Goal: Task Accomplishment & Management: Complete application form

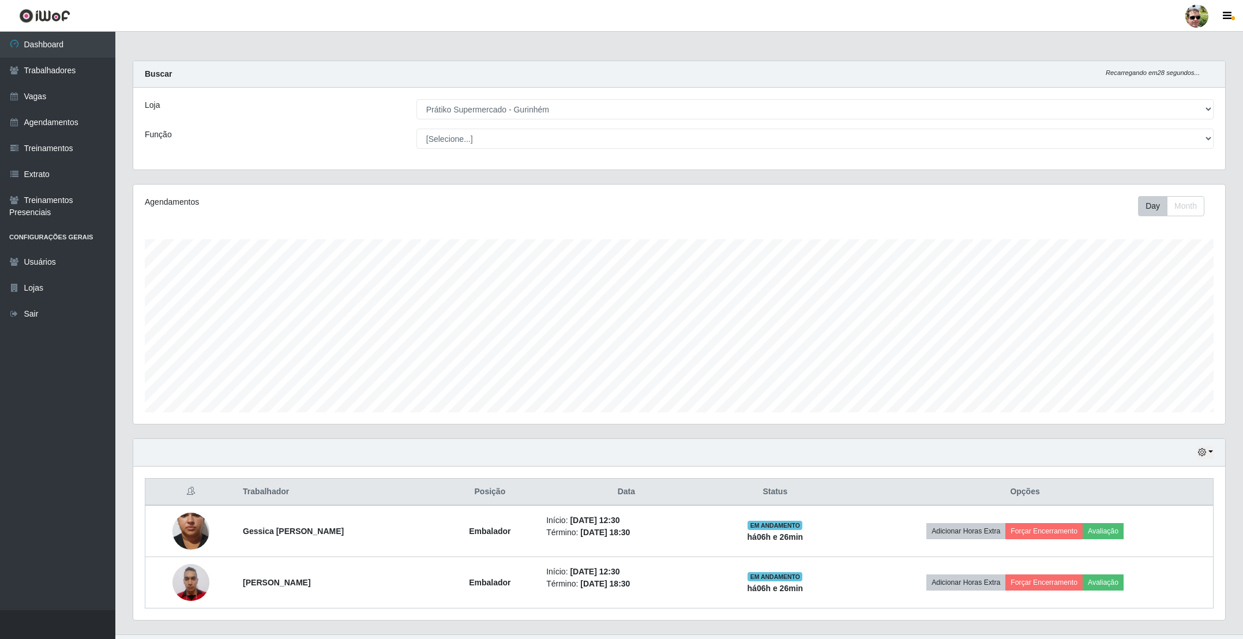
select select "176"
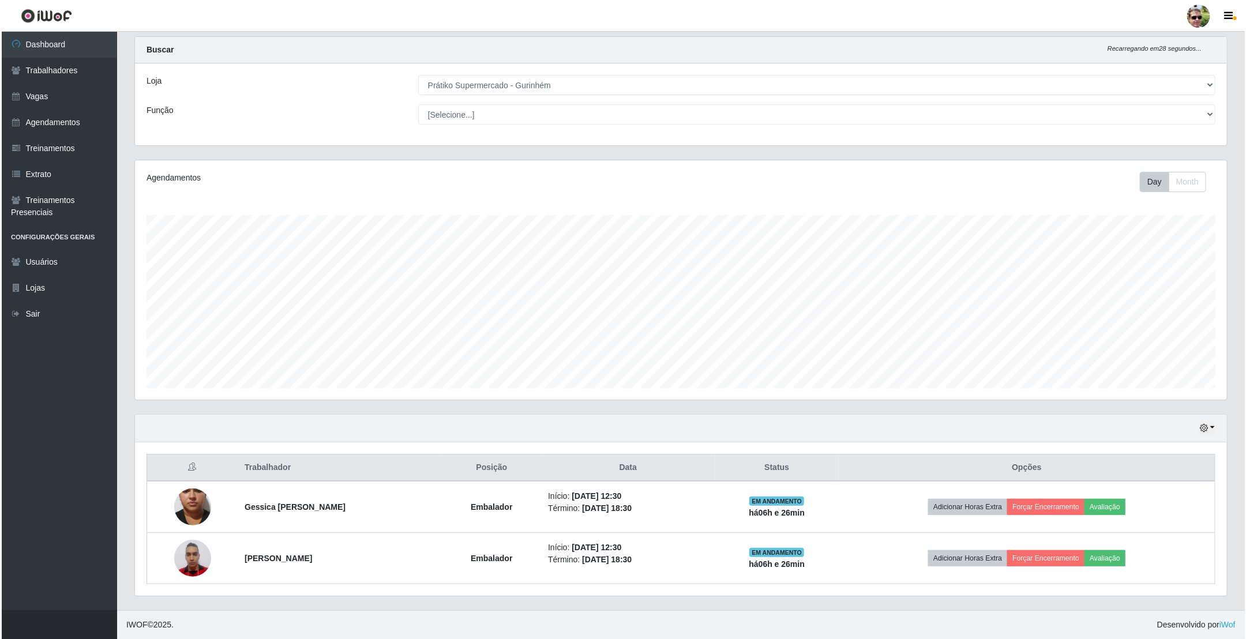
scroll to position [241, 1091]
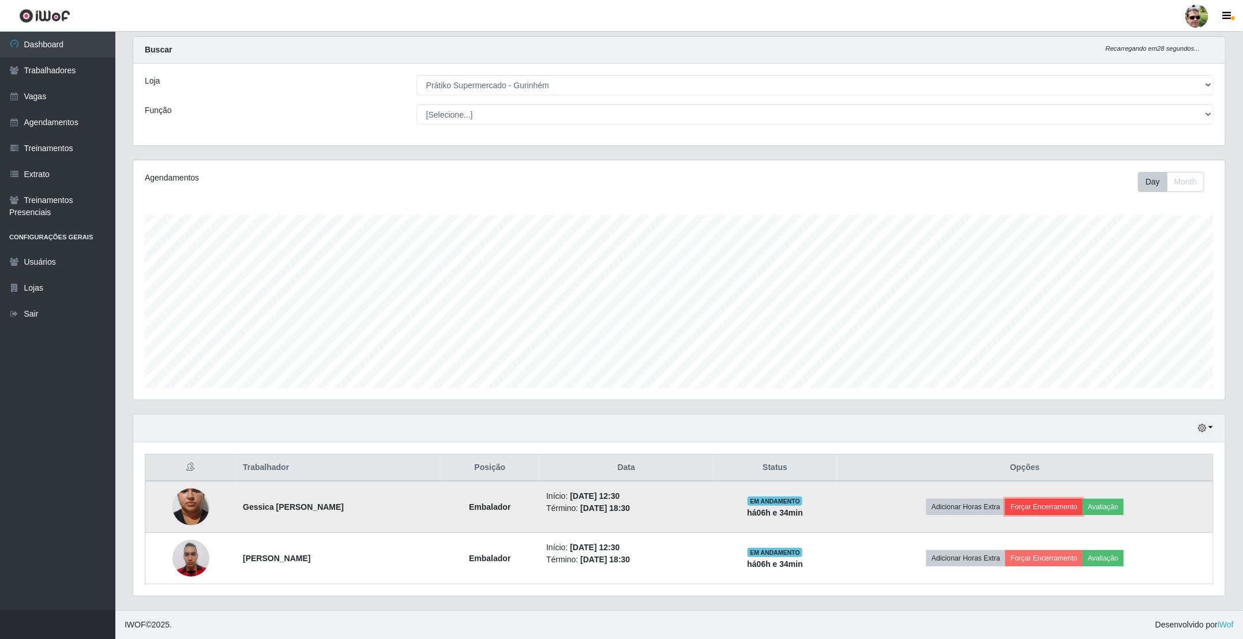
click at [1061, 505] on button "Forçar Encerramento" at bounding box center [1043, 507] width 77 height 16
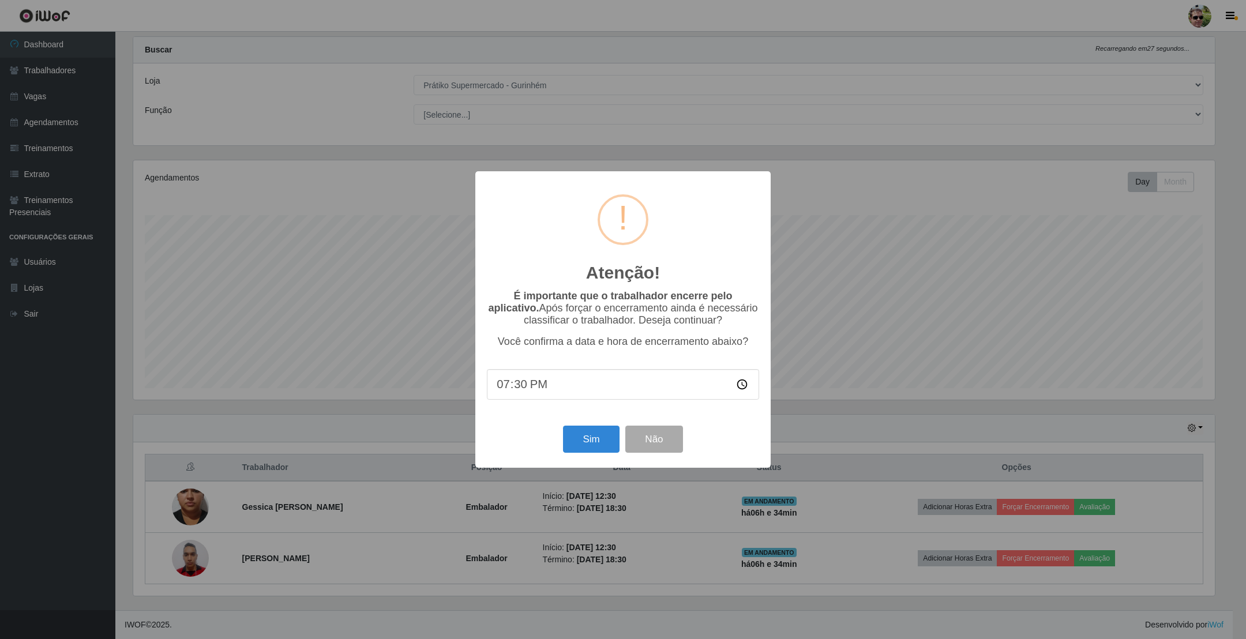
type input "19:00"
click at [594, 435] on button "Sim" at bounding box center [591, 439] width 56 height 27
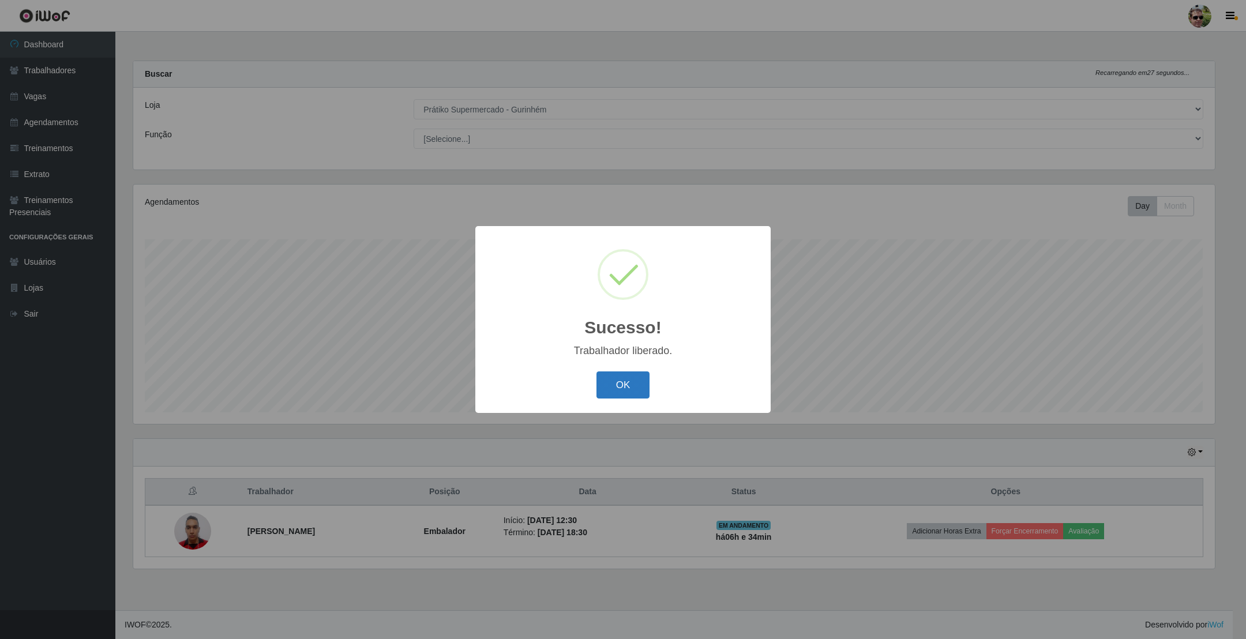
click at [620, 389] on button "OK" at bounding box center [623, 384] width 54 height 27
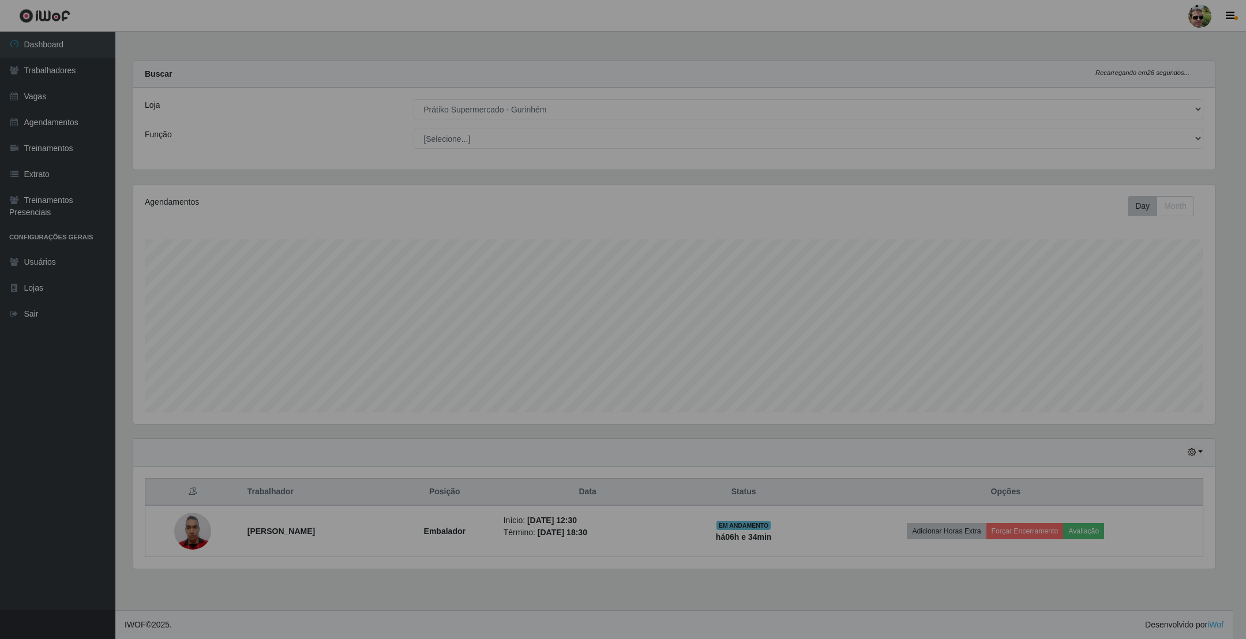
scroll to position [241, 1094]
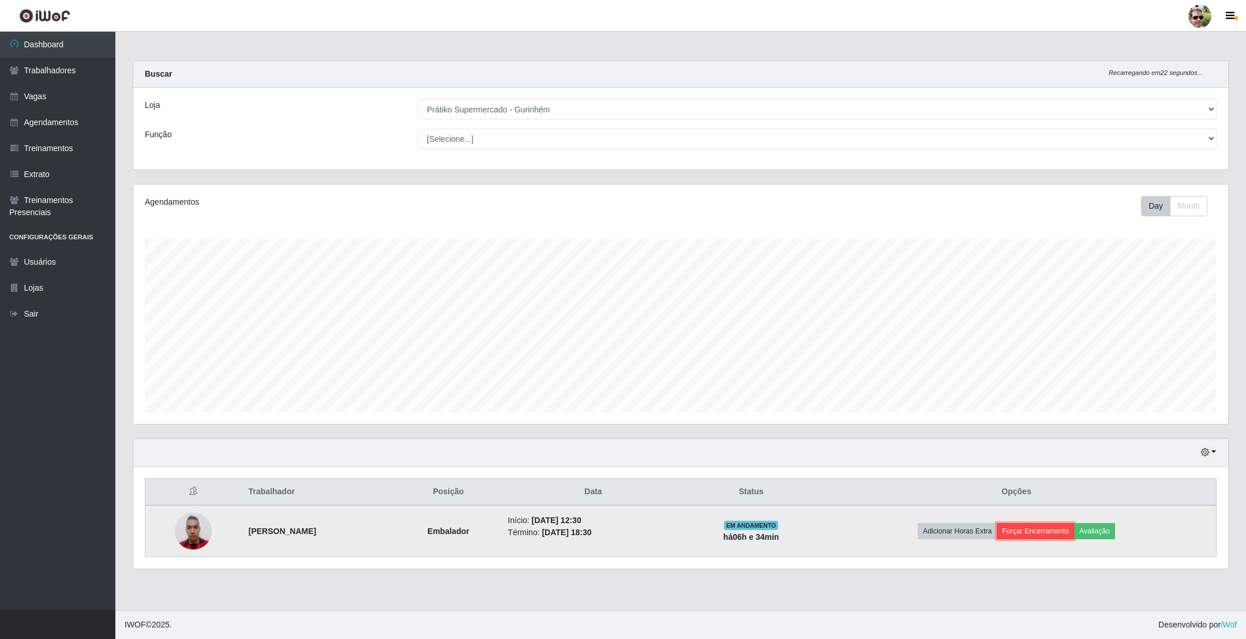
click at [1056, 527] on button "Forçar Encerramento" at bounding box center [1035, 531] width 77 height 16
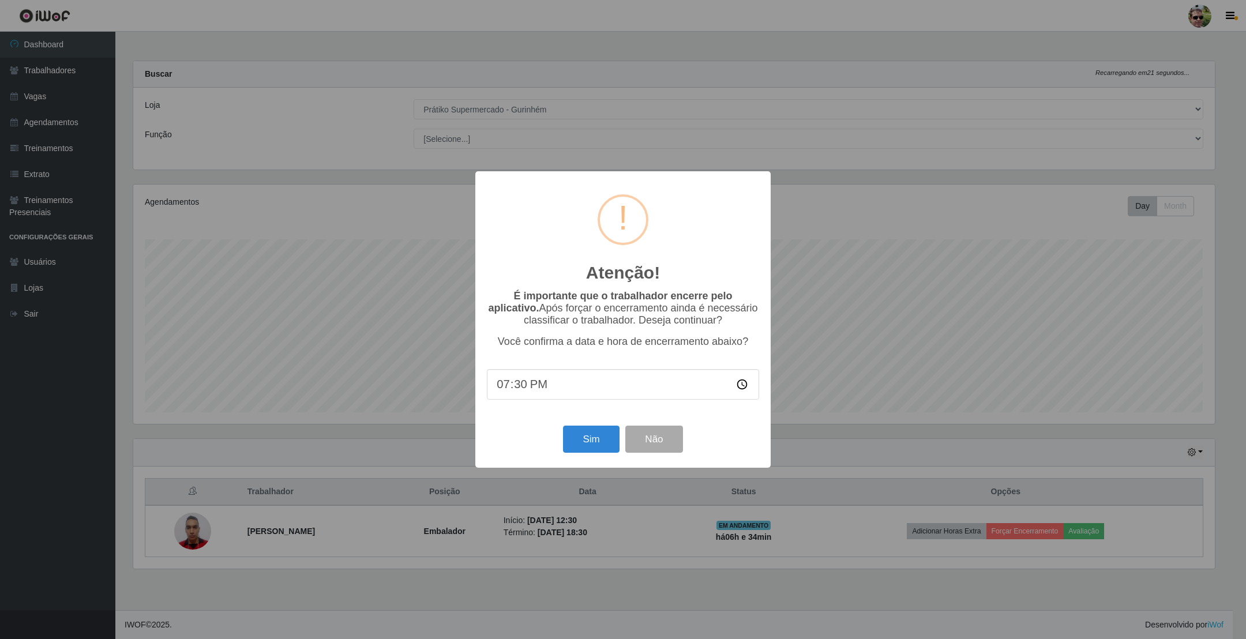
type input "19:00"
click at [592, 438] on button "Sim" at bounding box center [591, 439] width 56 height 27
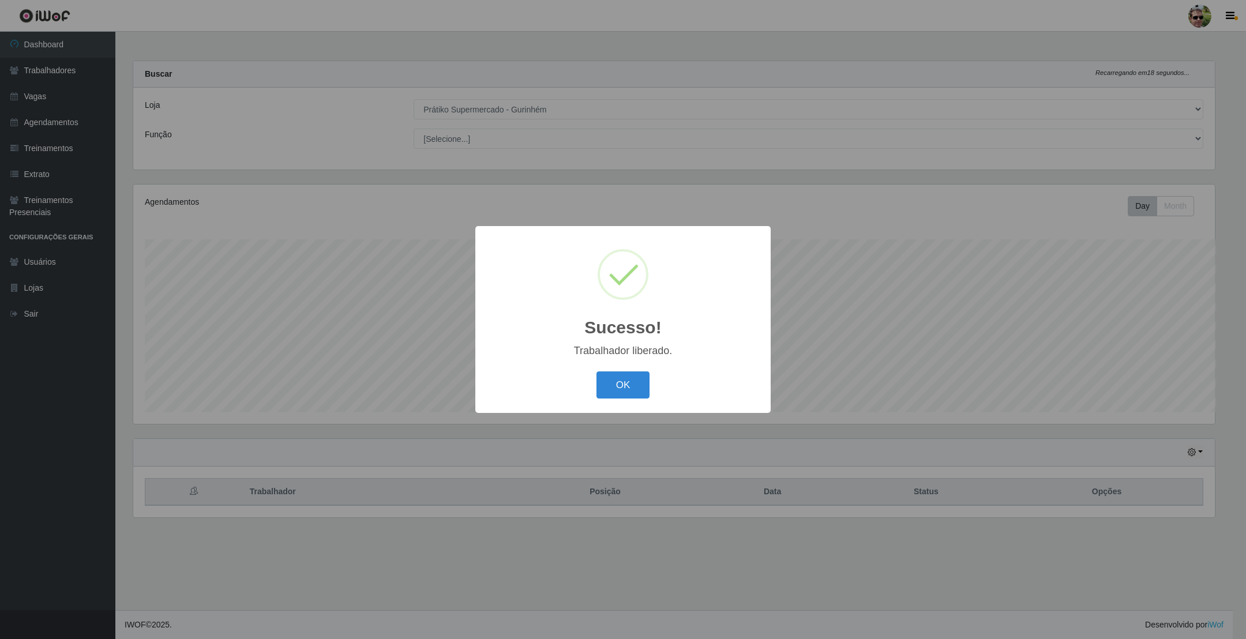
scroll to position [241, 1082]
click at [596, 371] on button "OK" at bounding box center [623, 384] width 54 height 27
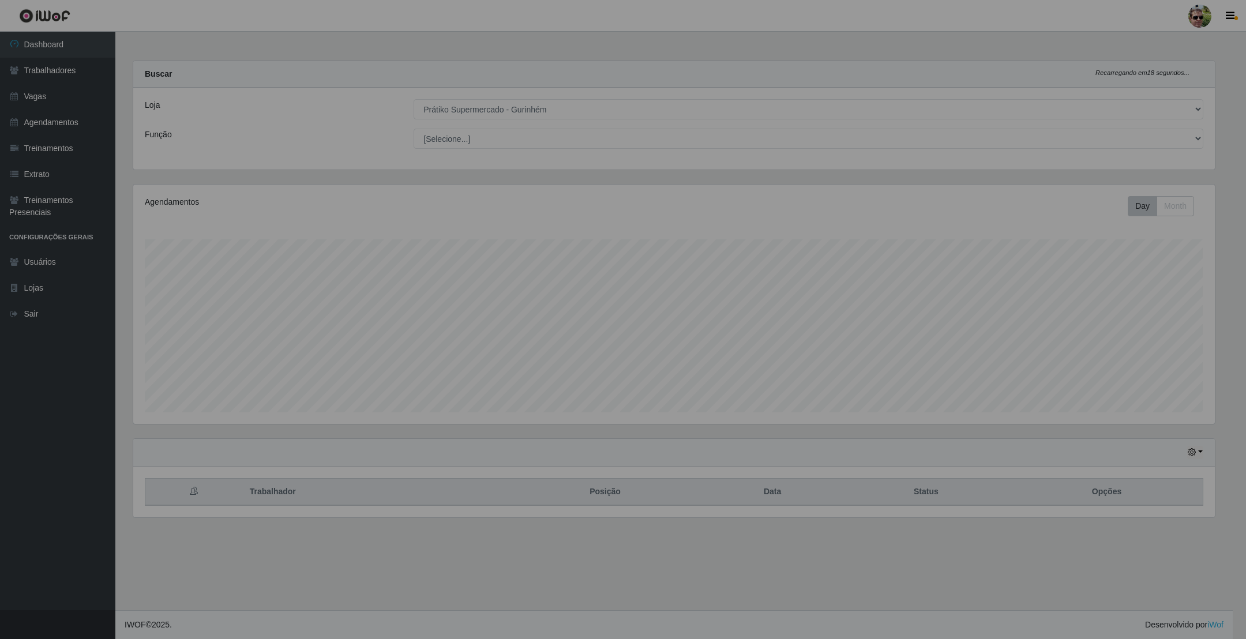
scroll to position [241, 1094]
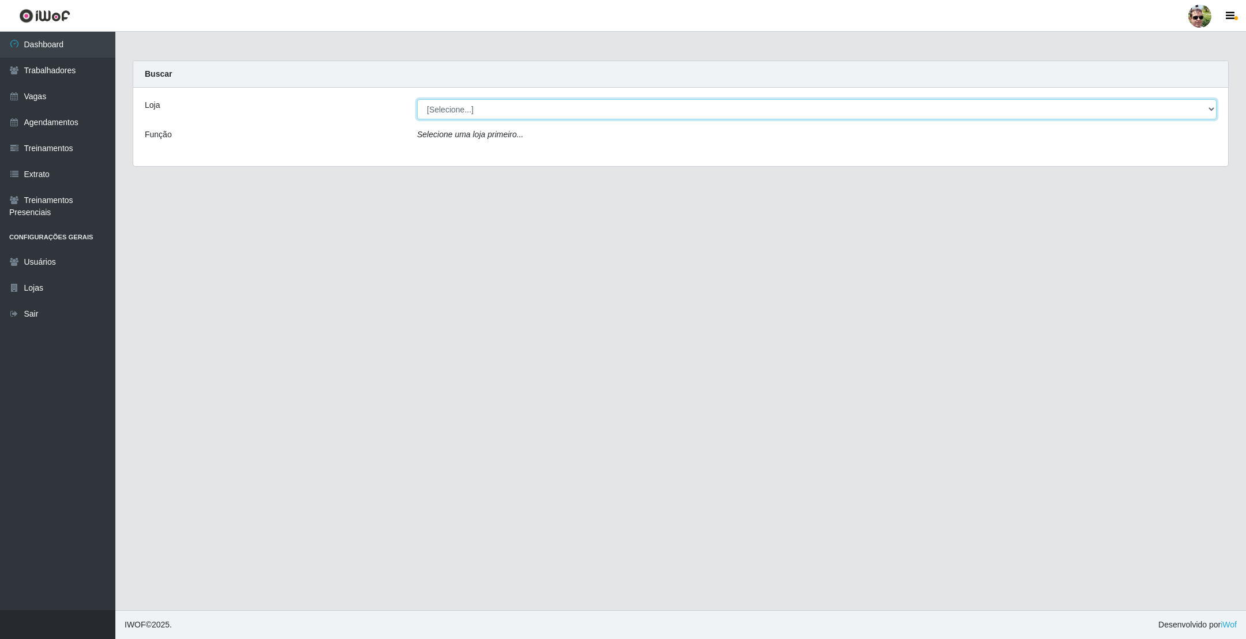
click at [452, 111] on select "[Selecione...] Prátiko Supermercado - Gurinhém" at bounding box center [817, 109] width 800 height 20
select select "176"
click at [417, 99] on select "[Selecione...] Prátiko Supermercado - Gurinhém" at bounding box center [817, 109] width 800 height 20
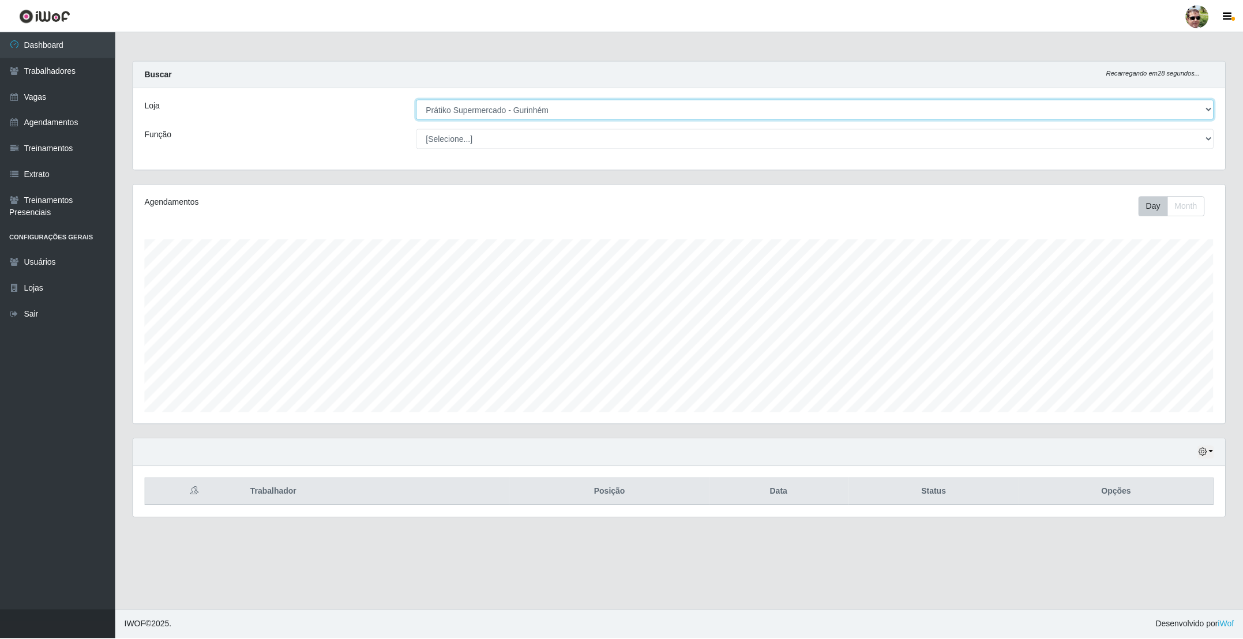
scroll to position [241, 1094]
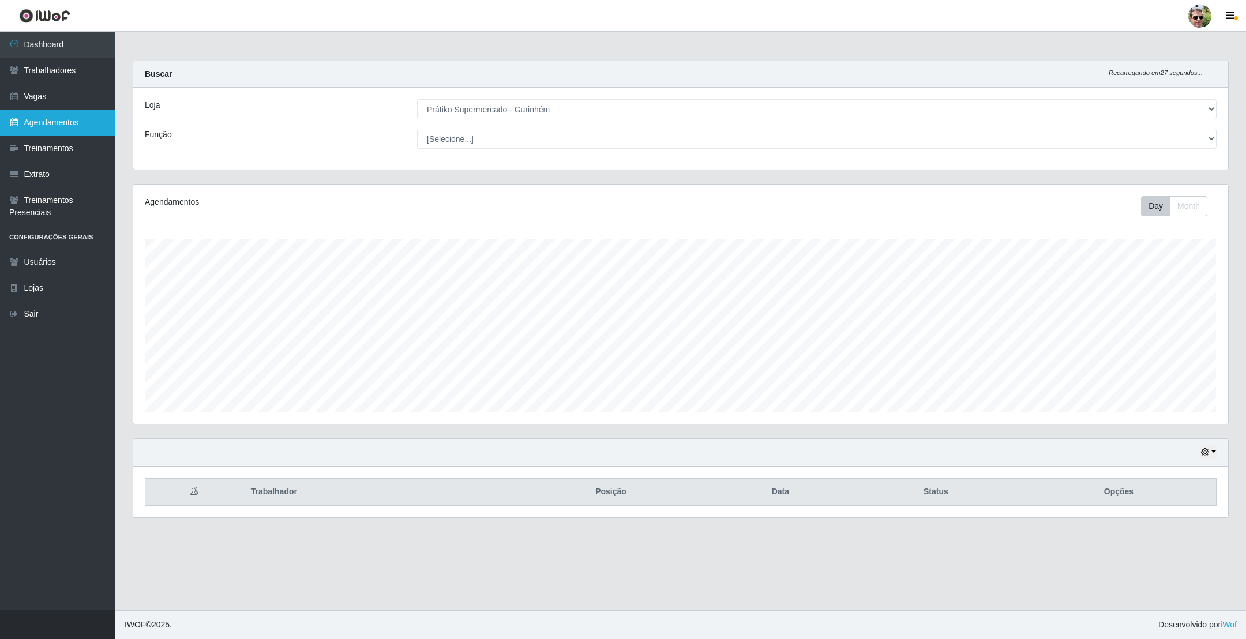
click at [66, 115] on link "Agendamentos" at bounding box center [57, 123] width 115 height 26
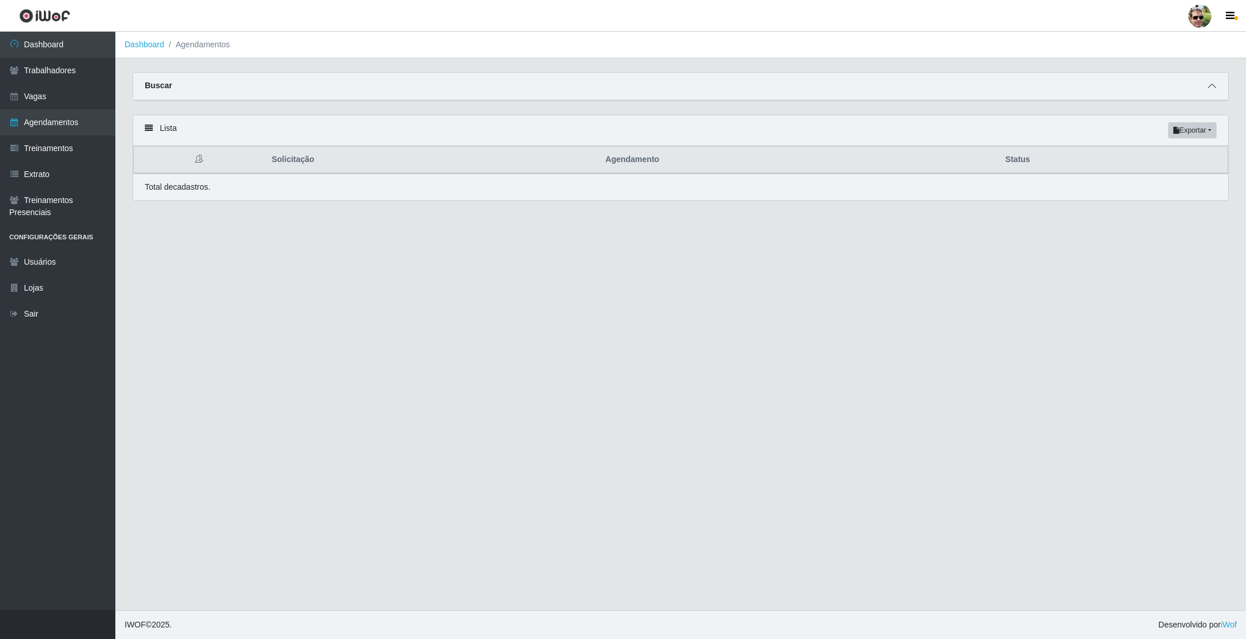
click at [1210, 85] on icon at bounding box center [1212, 86] width 8 height 8
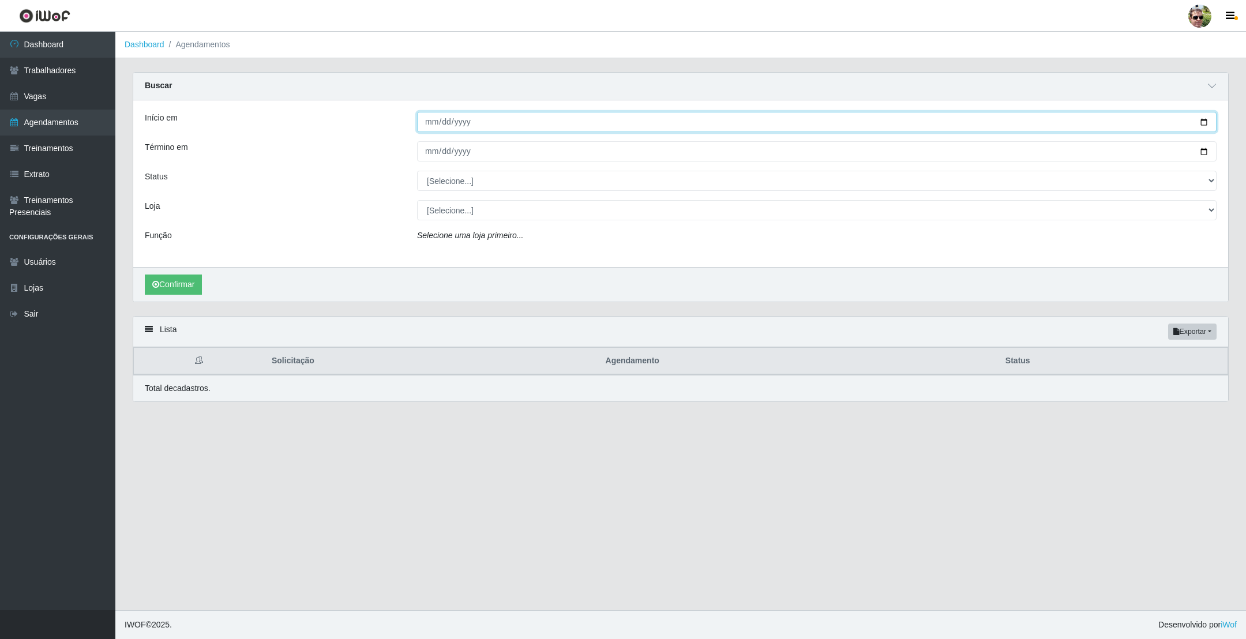
drag, startPoint x: 1196, startPoint y: 122, endPoint x: 1203, endPoint y: 123, distance: 7.0
click at [1196, 123] on input "Início em" at bounding box center [817, 122] width 800 height 20
click at [1203, 123] on input "Início em" at bounding box center [817, 122] width 800 height 20
type input "2025-09-03"
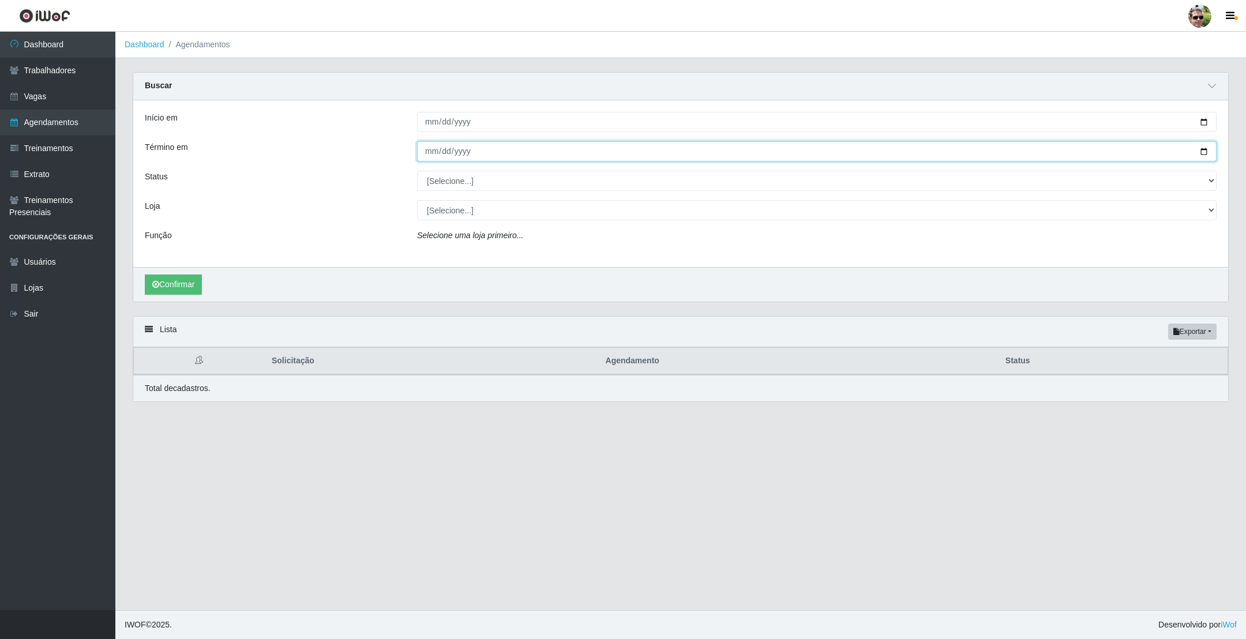
click at [1202, 147] on input "Término em" at bounding box center [817, 151] width 800 height 20
type input "2025-09-07"
click at [474, 177] on select "[Selecione...] AGENDADO AGUARDANDO LIBERAR EM ANDAMENTO EM REVISÃO FINALIZADO C…" at bounding box center [817, 181] width 800 height 20
select select "AGENDADO"
click at [417, 172] on select "[Selecione...] AGENDADO AGUARDANDO LIBERAR EM ANDAMENTO EM REVISÃO FINALIZADO C…" at bounding box center [817, 181] width 800 height 20
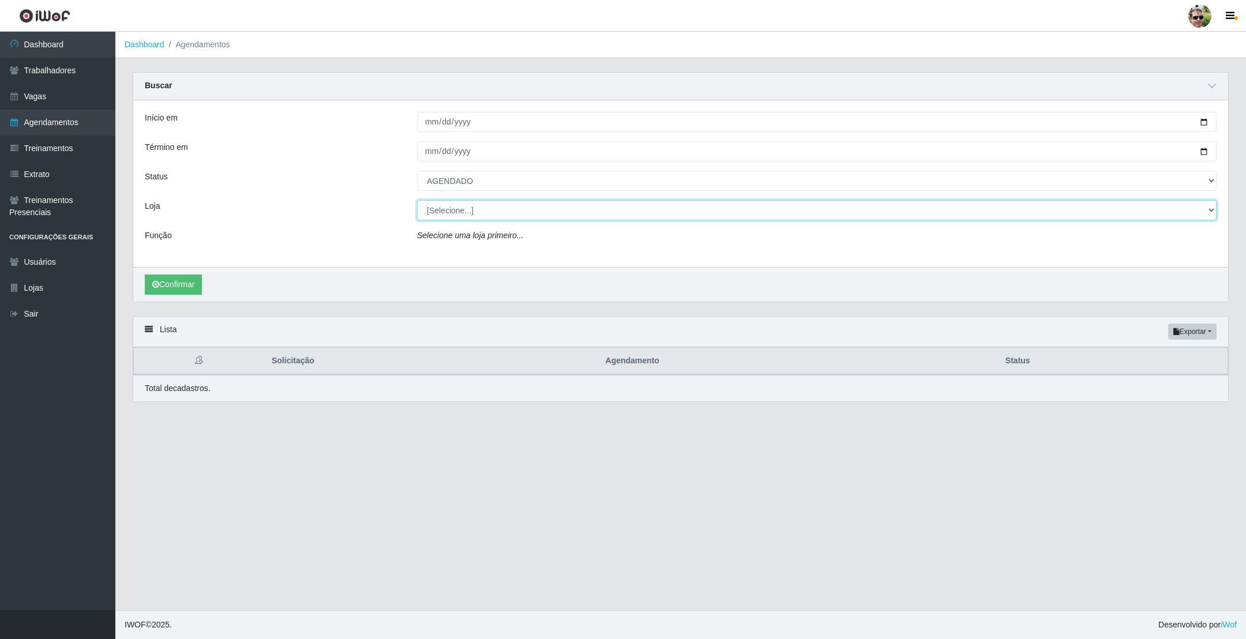
drag, startPoint x: 476, startPoint y: 216, endPoint x: 488, endPoint y: 284, distance: 68.5
click at [476, 216] on select "[Selecione...] Prátiko Supermercado - Gurinhém" at bounding box center [817, 210] width 800 height 20
select select "176"
click at [417, 201] on select "[Selecione...] Prátiko Supermercado - Gurinhém" at bounding box center [817, 210] width 800 height 20
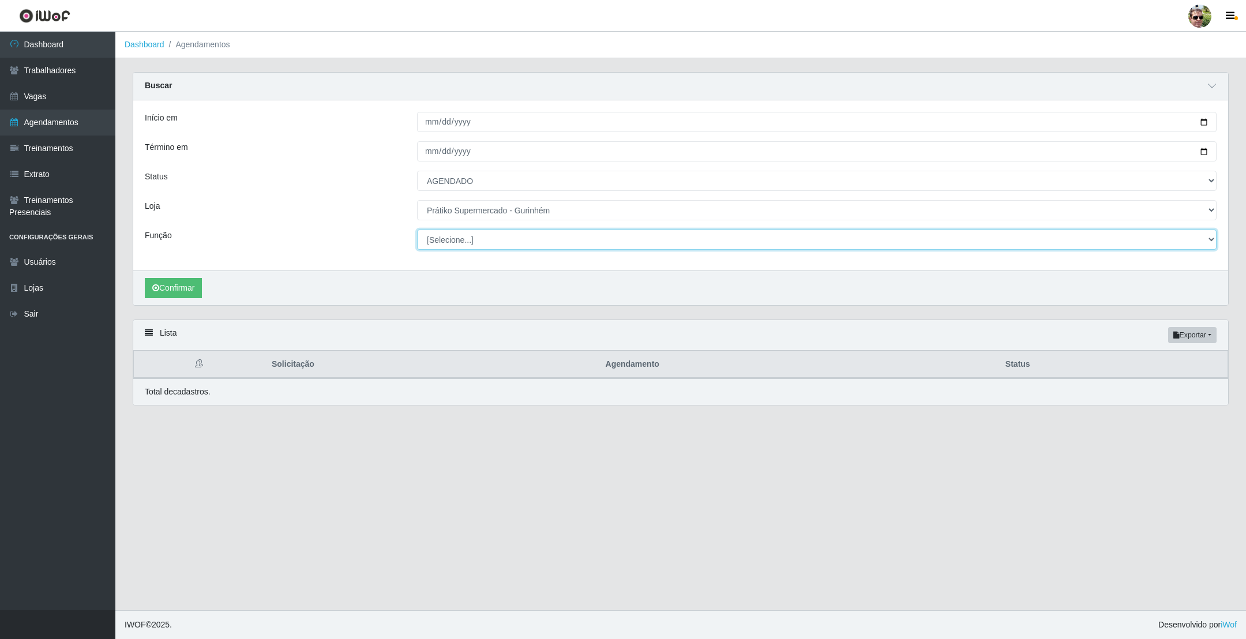
click at [464, 241] on select "[Selecione...] Auxiliar de entrega + Auxiliar de entrega ++ Embalador Embalador…" at bounding box center [817, 240] width 800 height 20
select select "1"
click at [417, 231] on select "[Selecione...] Auxiliar de entrega + Auxiliar de entrega ++ Embalador Embalador…" at bounding box center [817, 240] width 800 height 20
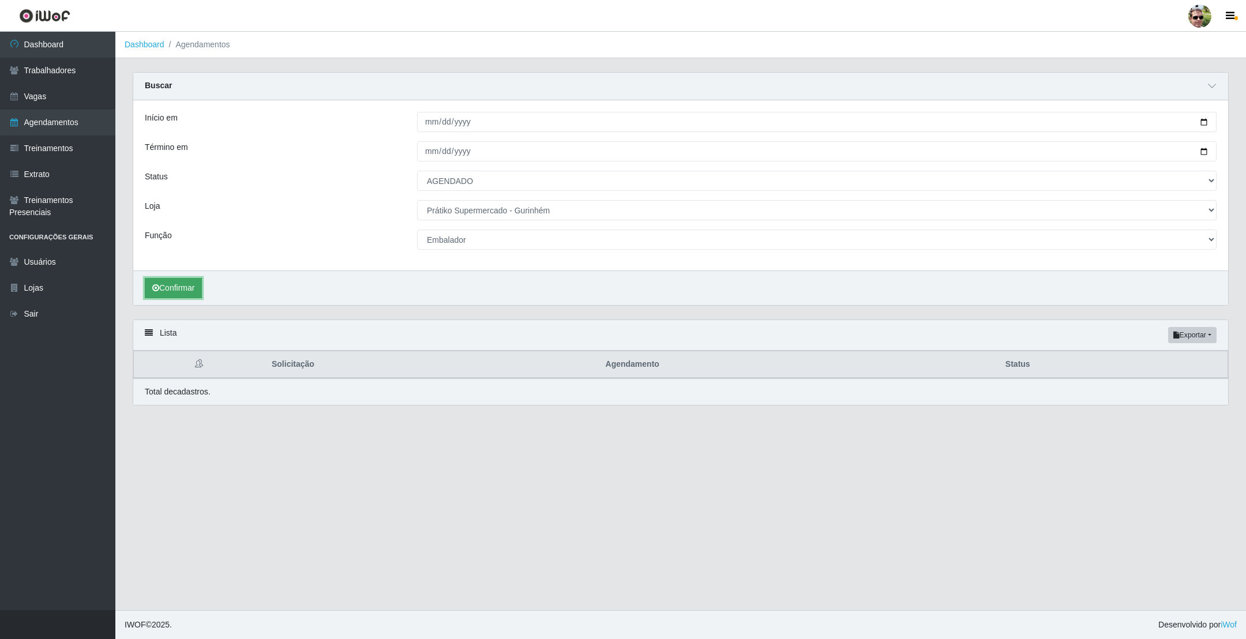
click at [187, 284] on button "Confirmar" at bounding box center [173, 288] width 57 height 20
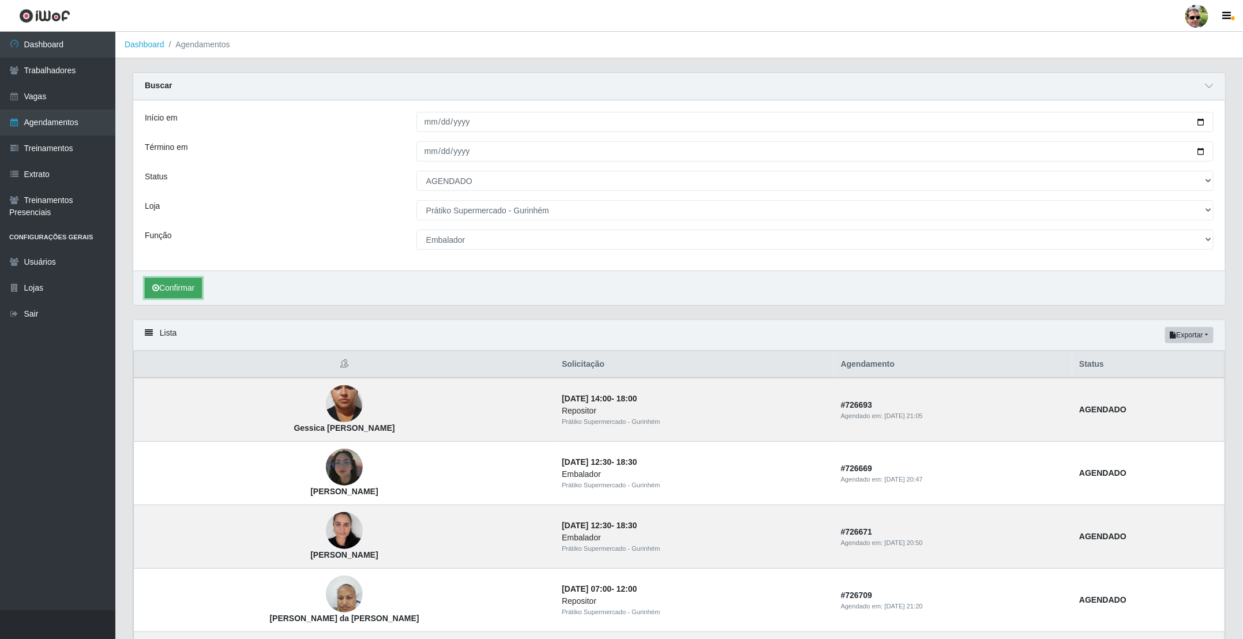
drag, startPoint x: 160, startPoint y: 282, endPoint x: 196, endPoint y: 298, distance: 39.5
click at [164, 286] on button "Confirmar" at bounding box center [173, 288] width 57 height 20
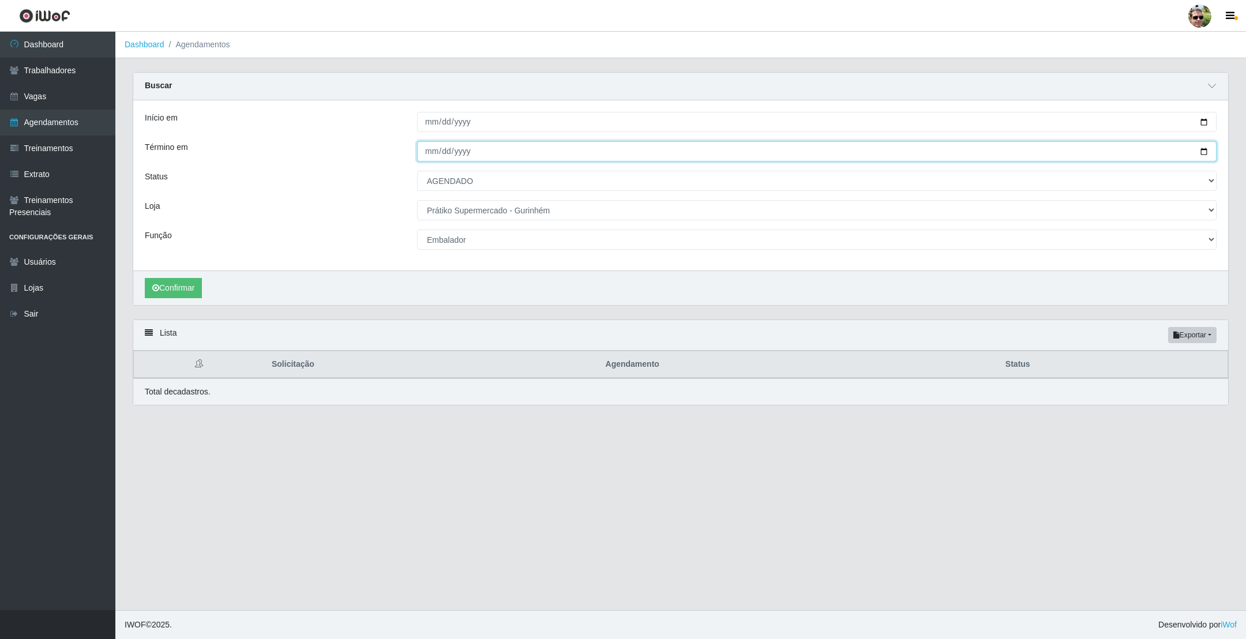
click at [1200, 151] on input "2025-09-07" at bounding box center [817, 151] width 800 height 20
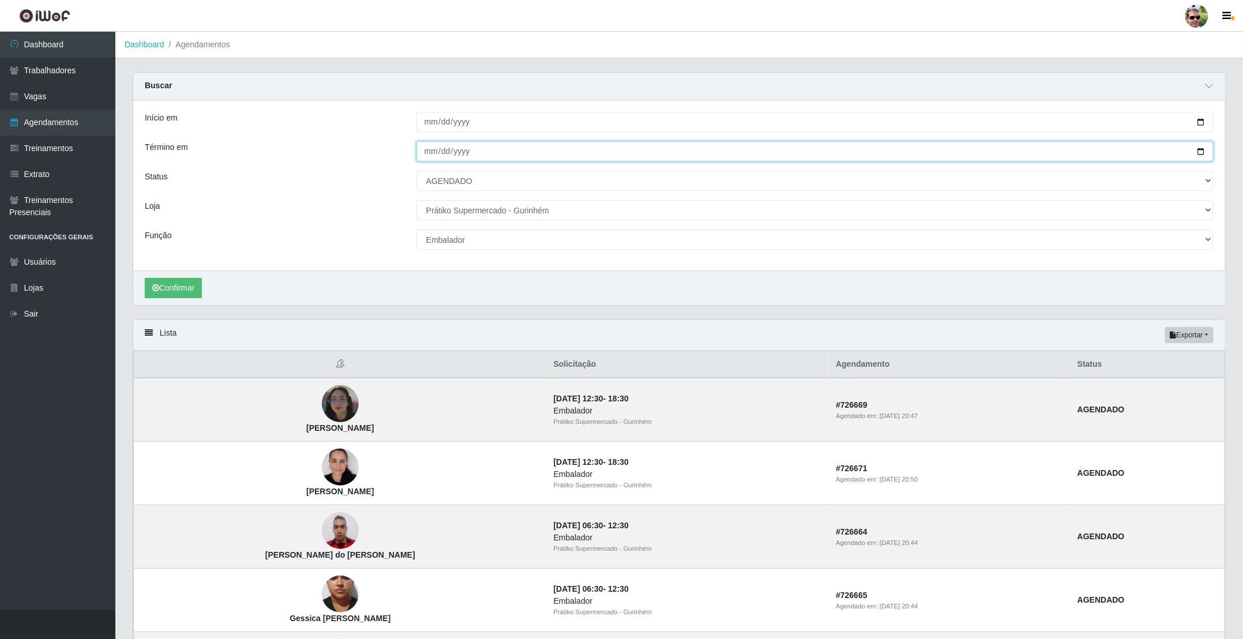
type input "2025-09-03"
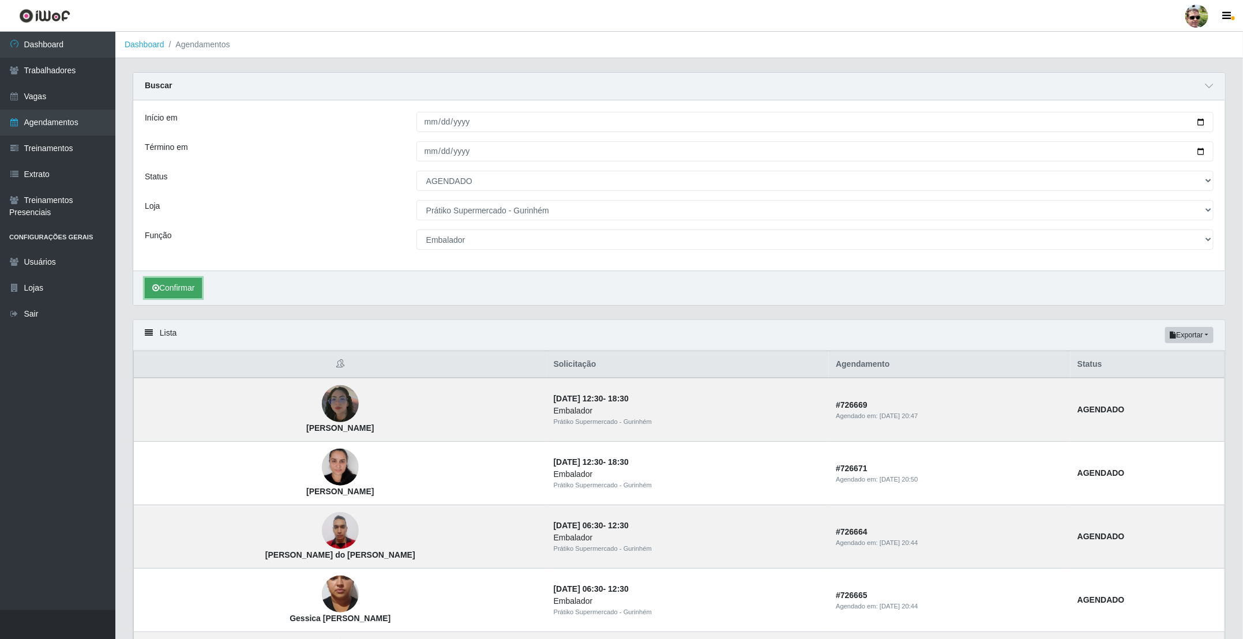
click at [173, 291] on button "Confirmar" at bounding box center [173, 288] width 57 height 20
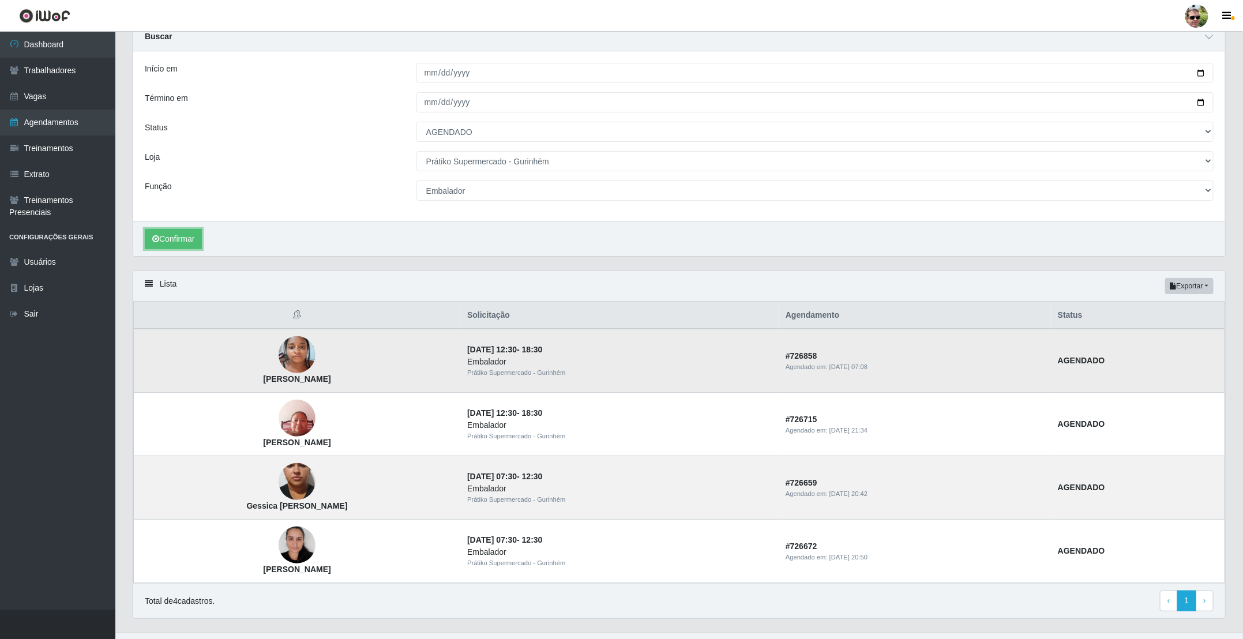
scroll to position [77, 0]
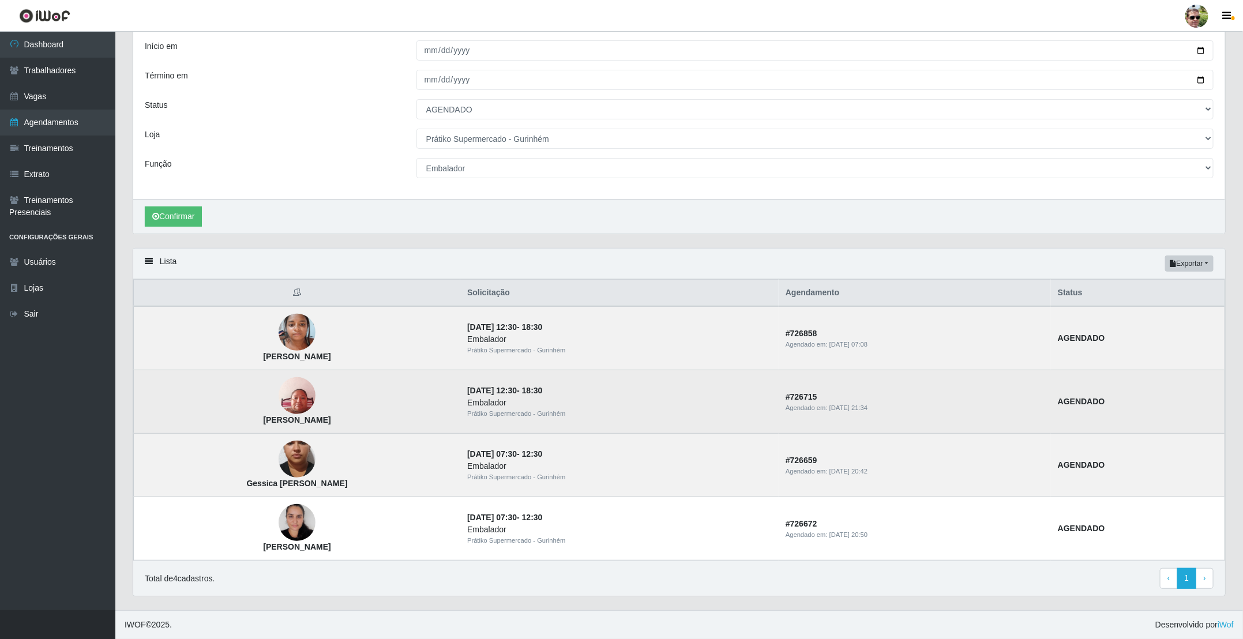
click at [284, 405] on img at bounding box center [297, 395] width 37 height 49
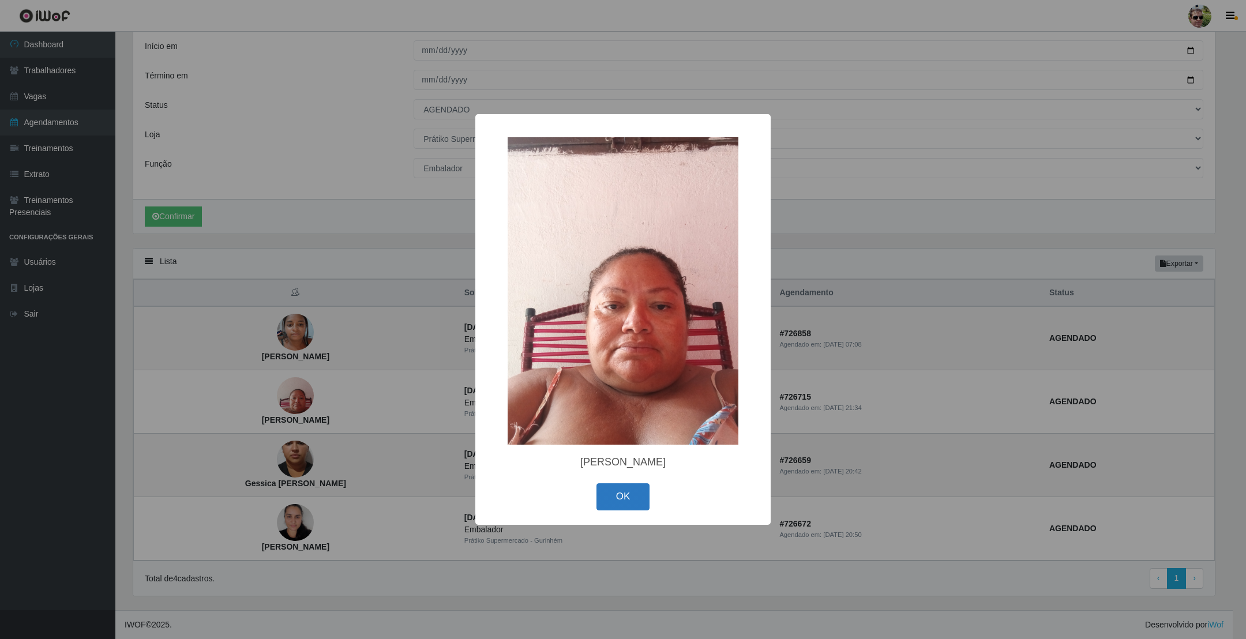
click at [634, 499] on button "OK" at bounding box center [623, 496] width 54 height 27
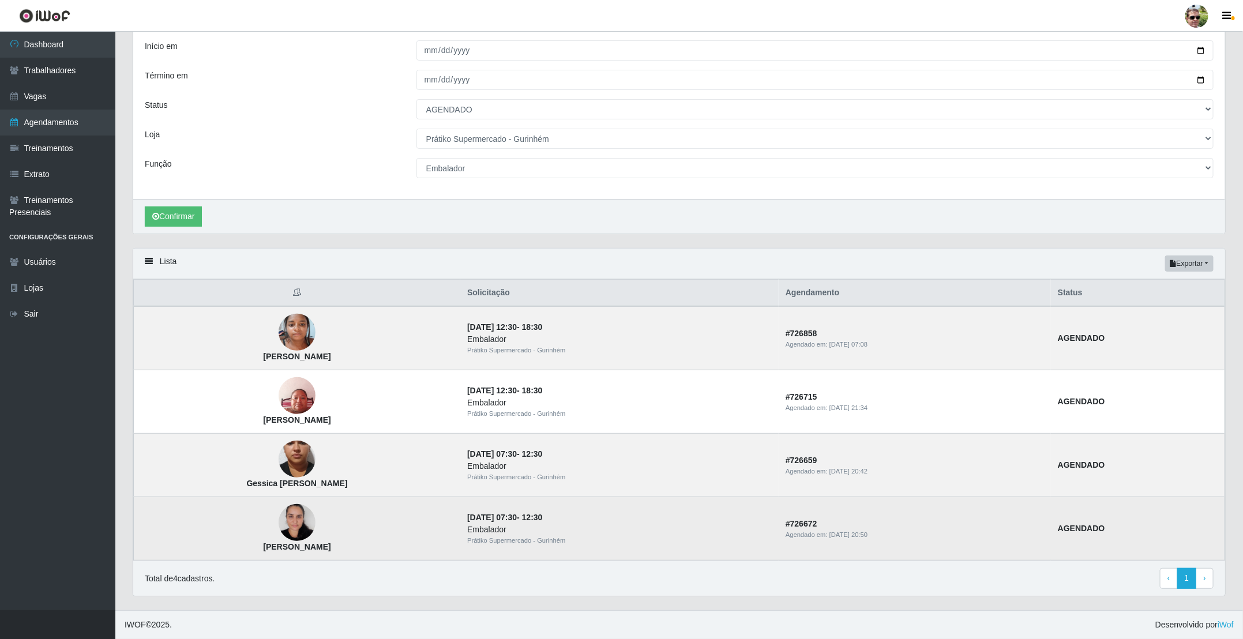
click at [291, 513] on img at bounding box center [297, 522] width 37 height 49
